Goal: Task Accomplishment & Management: Manage account settings

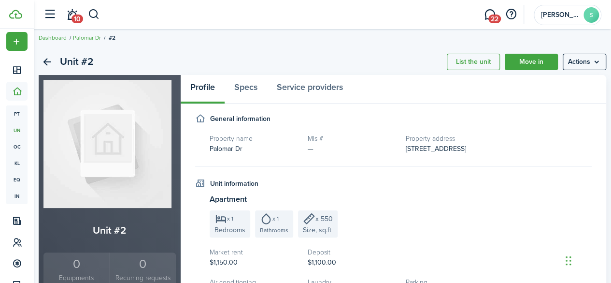
scroll to position [6, 0]
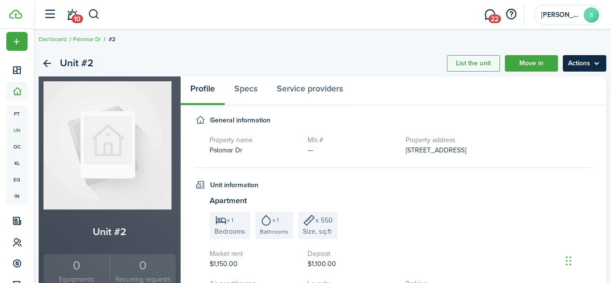
click at [573, 64] on menu-btn "Actions" at bounding box center [585, 63] width 44 height 16
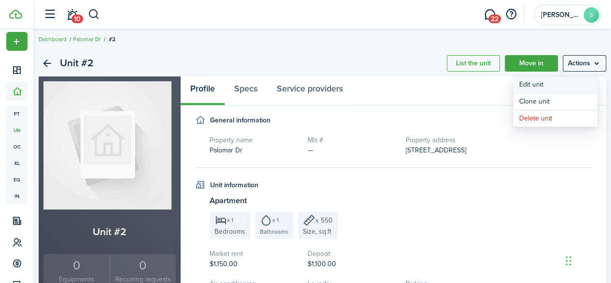
click at [521, 84] on link "Edit unit" at bounding box center [555, 84] width 85 height 16
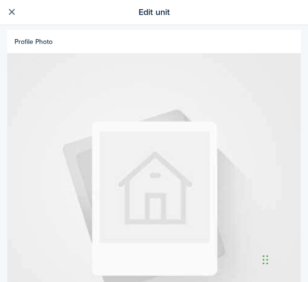
click at [13, 15] on link at bounding box center [11, 12] width 16 height 16
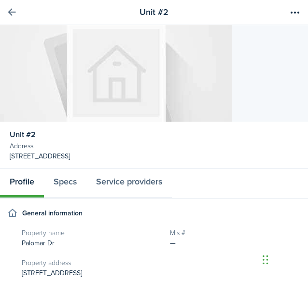
click at [7, 10] on link at bounding box center [11, 12] width 16 height 16
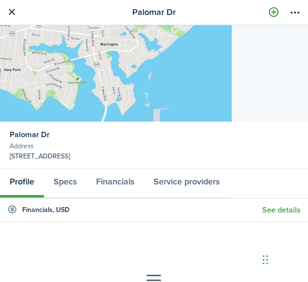
click at [274, 12] on link at bounding box center [274, 12] width 16 height 16
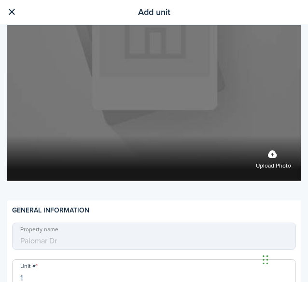
scroll to position [166, 0]
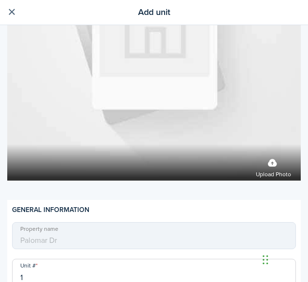
click at [9, 14] on link at bounding box center [11, 12] width 16 height 16
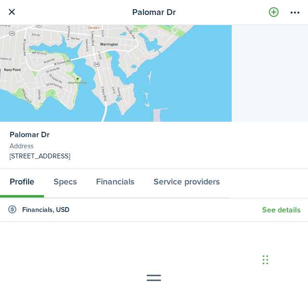
click at [240, 51] on div "Palomar Dr Address [STREET_ADDRESS]" at bounding box center [154, 97] width 308 height 144
click at [297, 10] on menu-btn-icon "Open menu" at bounding box center [295, 12] width 16 height 16
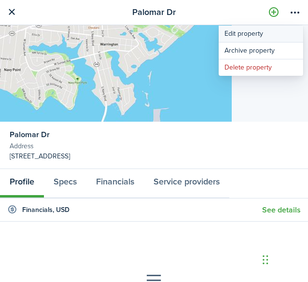
click at [251, 34] on link "Edit property" at bounding box center [261, 34] width 85 height 16
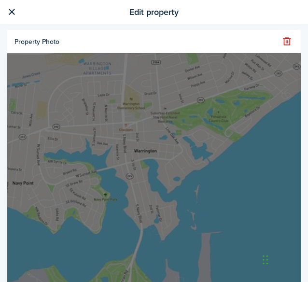
scroll to position [139, 0]
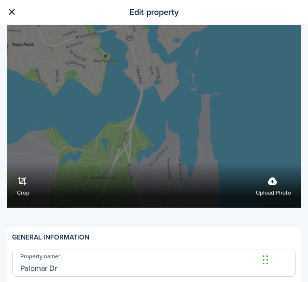
click at [257, 174] on label "Upload photo" at bounding box center [273, 186] width 35 height 26
click at [7, 163] on input "Crop Upload photo" at bounding box center [7, 163] width 0 height 0
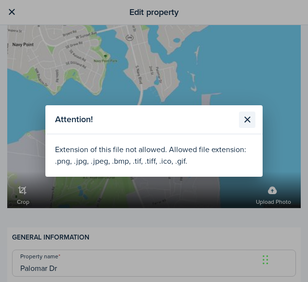
click at [243, 118] on button "Close modal" at bounding box center [247, 120] width 16 height 16
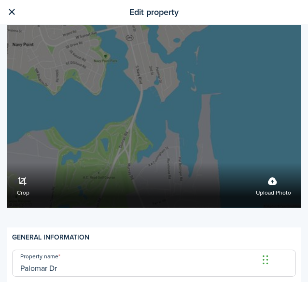
click at [171, 132] on label "Crop Upload photo" at bounding box center [154, 61] width 294 height 294
click at [7, 163] on input "Crop Upload photo" at bounding box center [7, 163] width 0 height 0
click at [287, 170] on div "Crop Upload photo" at bounding box center [154, 185] width 294 height 45
click at [7, 163] on input "Crop Upload photo" at bounding box center [7, 163] width 0 height 0
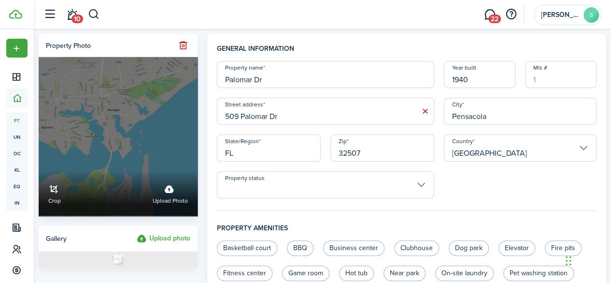
click at [174, 196] on span "Upload photo" at bounding box center [170, 201] width 35 height 10
click at [39, 171] on input "Crop Upload photo" at bounding box center [39, 171] width 0 height 0
